Goal: Information Seeking & Learning: Learn about a topic

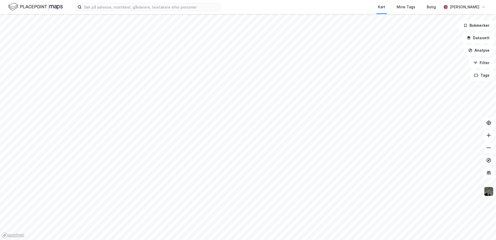
click at [111, 3] on div "Kart Mine Tags [PERSON_NAME]" at bounding box center [248, 7] width 496 height 14
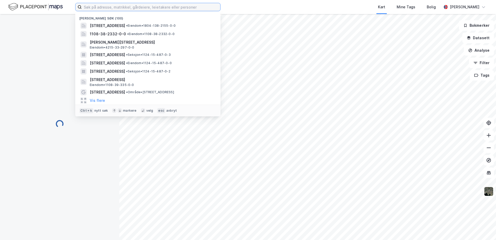
click at [111, 9] on input at bounding box center [151, 7] width 138 height 8
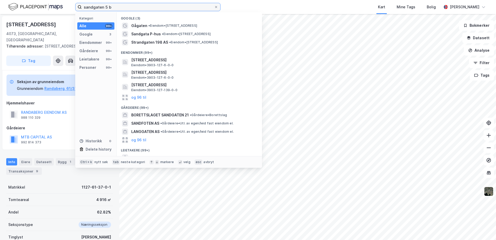
type input "sandgaten 5 b"
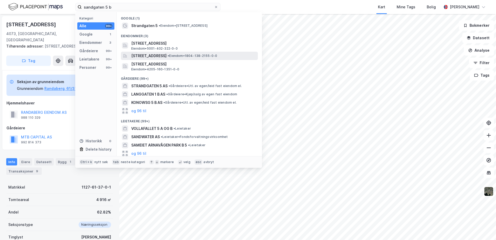
click at [166, 56] on span "[STREET_ADDRESS]" at bounding box center [148, 56] width 35 height 6
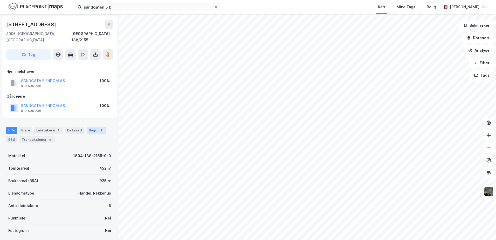
click at [92, 126] on div "Bygg 1" at bounding box center [96, 129] width 19 height 7
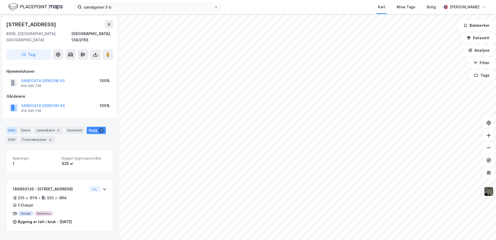
click at [15, 126] on div "Info" at bounding box center [11, 129] width 11 height 7
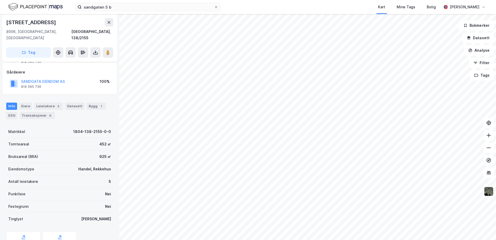
scroll to position [43, 0]
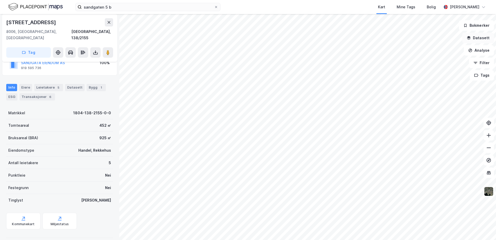
click at [468, 38] on icon "button" at bounding box center [468, 38] width 3 height 1
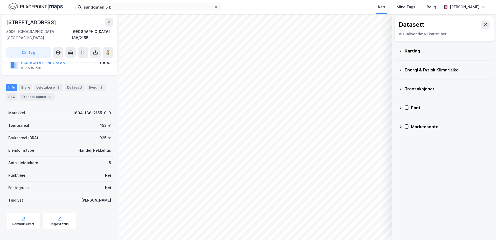
click at [404, 51] on div "Kartlag" at bounding box center [443, 51] width 91 height 12
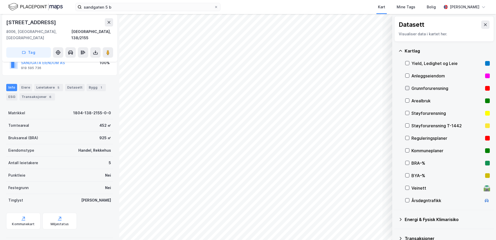
click at [408, 88] on icon at bounding box center [407, 88] width 3 height 2
click at [407, 137] on icon at bounding box center [407, 138] width 4 height 4
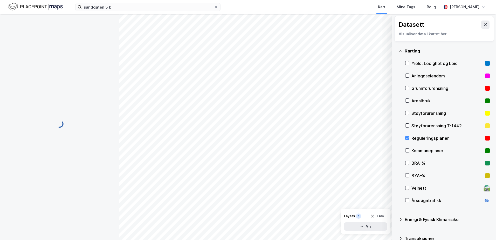
scroll to position [1, 0]
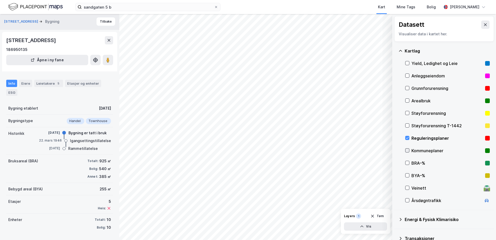
click at [406, 148] on icon at bounding box center [407, 150] width 4 height 4
click at [407, 137] on icon at bounding box center [407, 138] width 4 height 4
click at [367, 226] on button "Vis" at bounding box center [365, 226] width 43 height 8
click at [341, 217] on div "Kommuneplaner" at bounding box center [340, 217] width 26 height 4
click at [364, 215] on icon at bounding box center [363, 215] width 4 height 4
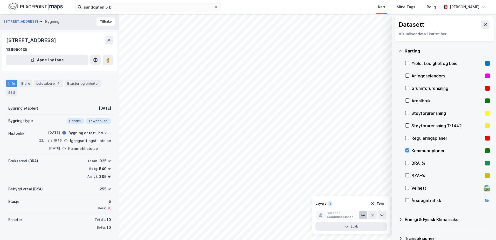
click at [364, 215] on icon at bounding box center [364, 215] width 0 height 1
click at [363, 214] on icon at bounding box center [363, 215] width 4 height 2
click at [407, 151] on icon at bounding box center [407, 150] width 3 height 2
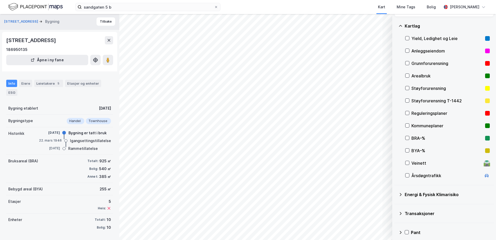
scroll to position [48, 0]
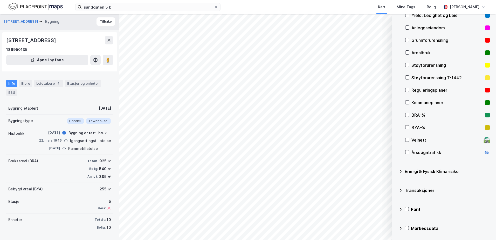
click at [401, 171] on icon at bounding box center [400, 171] width 2 height 3
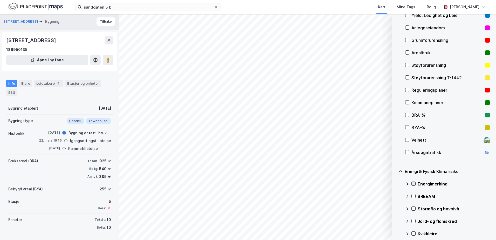
click at [413, 183] on icon at bounding box center [413, 183] width 4 height 4
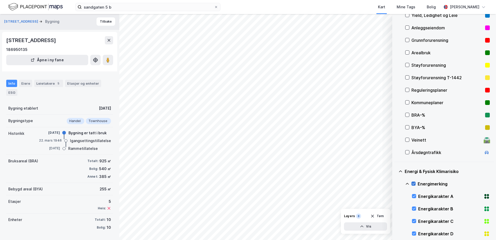
click at [413, 183] on icon at bounding box center [413, 183] width 4 height 4
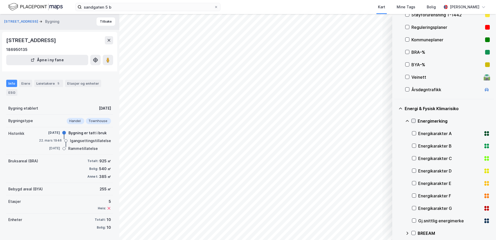
scroll to position [178, 0]
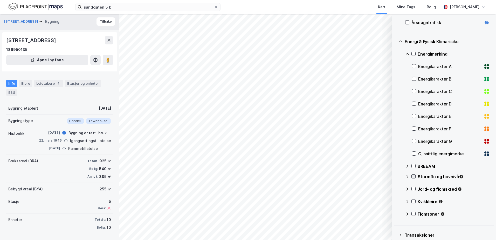
click at [413, 177] on icon at bounding box center [413, 176] width 3 height 2
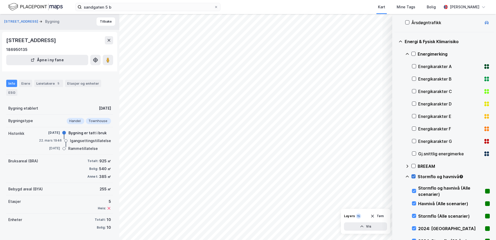
click at [413, 177] on icon at bounding box center [413, 176] width 3 height 2
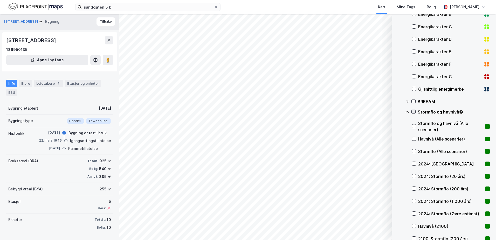
scroll to position [255, 0]
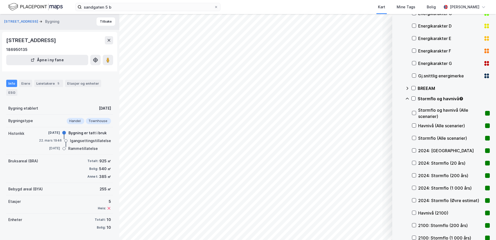
click at [407, 99] on icon at bounding box center [407, 98] width 4 height 4
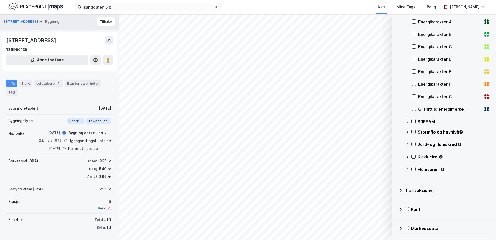
click at [414, 131] on icon at bounding box center [413, 132] width 4 height 4
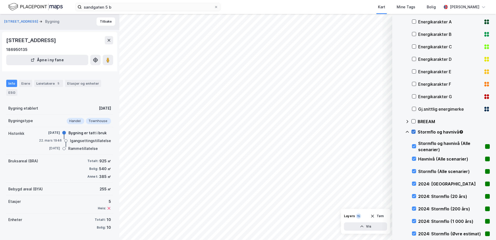
scroll to position [255, 0]
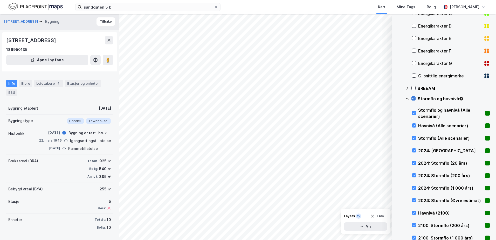
click at [414, 97] on icon at bounding box center [413, 98] width 4 height 4
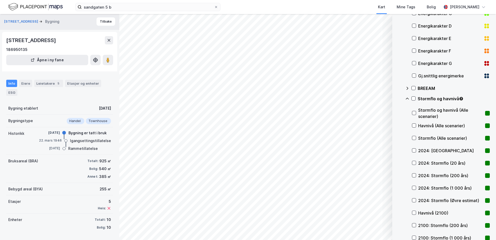
click at [405, 97] on icon at bounding box center [407, 98] width 4 height 4
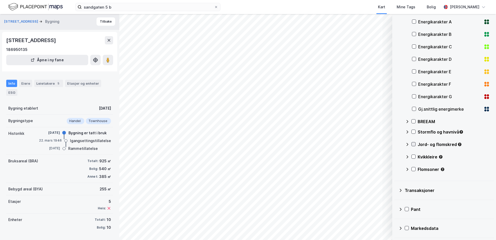
click at [415, 144] on icon at bounding box center [413, 144] width 4 height 4
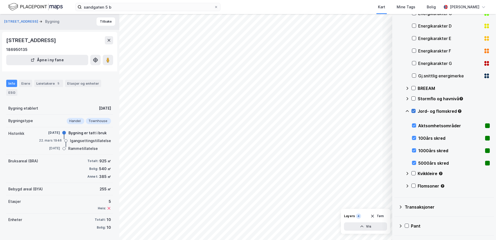
click at [412, 109] on icon at bounding box center [413, 111] width 4 height 4
click at [407, 110] on icon at bounding box center [407, 111] width 4 height 4
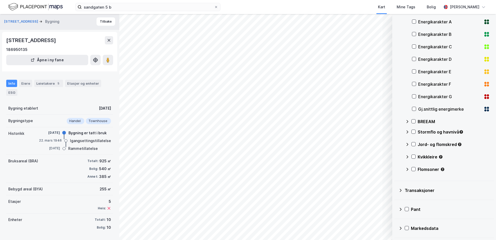
click at [413, 159] on div "Kvikkleire" at bounding box center [447, 158] width 85 height 12
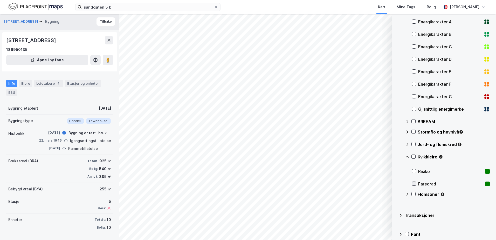
scroll to position [247, 0]
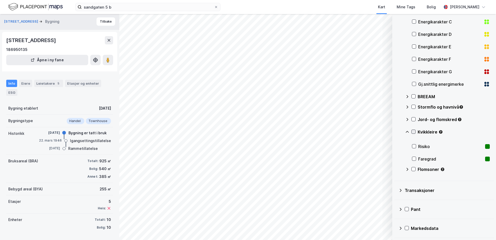
click at [413, 131] on icon at bounding box center [413, 132] width 4 height 4
click at [409, 131] on icon at bounding box center [407, 132] width 4 height 4
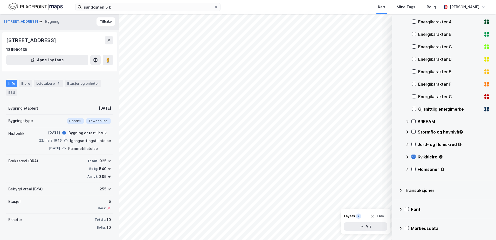
click at [413, 157] on icon at bounding box center [413, 156] width 4 height 4
click at [413, 168] on icon at bounding box center [413, 169] width 4 height 4
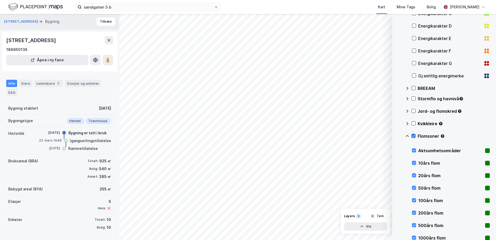
click at [413, 134] on icon at bounding box center [413, 136] width 4 height 4
click at [407, 134] on icon at bounding box center [407, 136] width 4 height 4
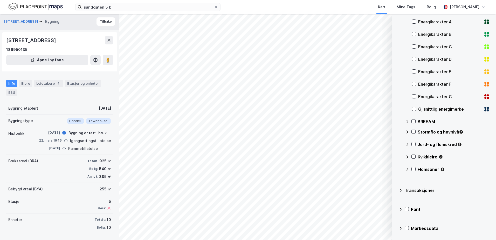
scroll to position [222, 0]
click at [10, 84] on div "Info" at bounding box center [11, 83] width 11 height 7
